Goal: Navigation & Orientation: Find specific page/section

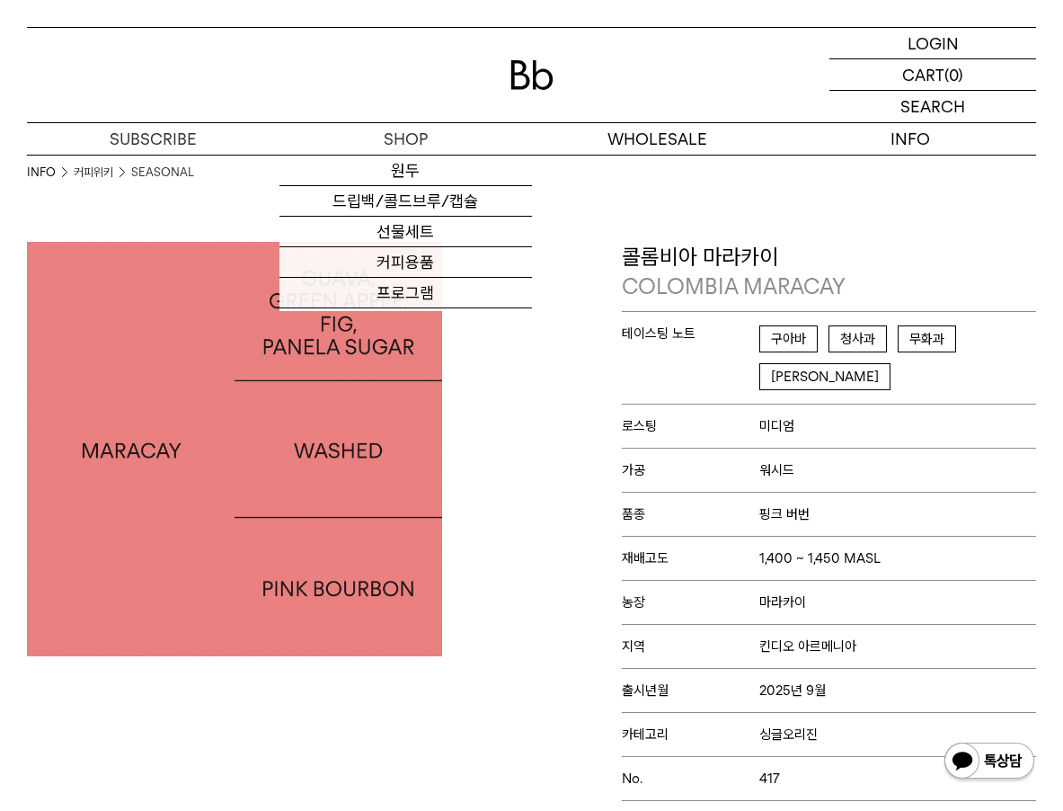
click at [522, 84] on img at bounding box center [532, 75] width 43 height 30
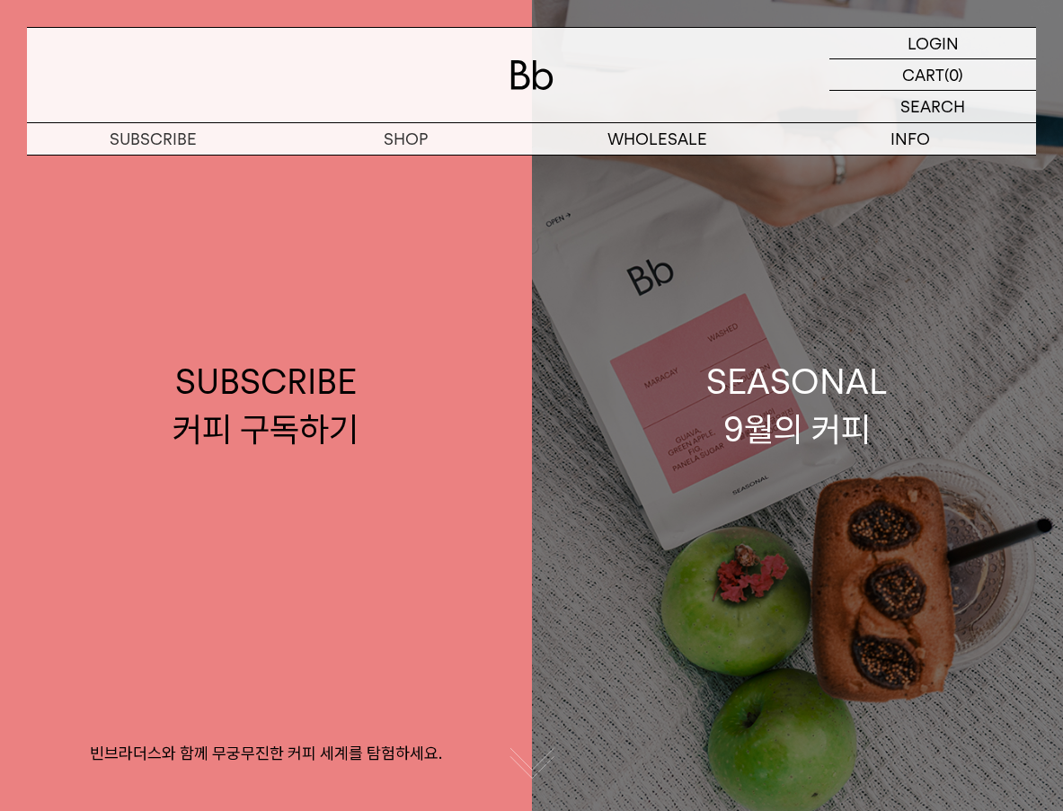
click at [819, 401] on div "SEASONAL 9월의 커피" at bounding box center [797, 405] width 182 height 95
